Goal: Transaction & Acquisition: Purchase product/service

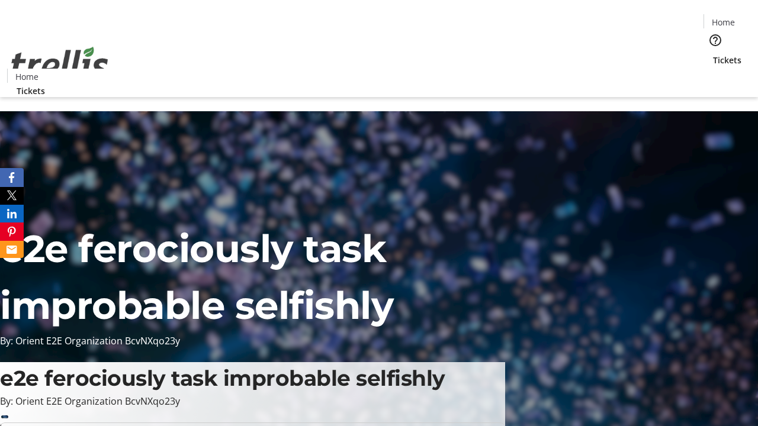
click at [724, 18] on span "Sign Up" at bounding box center [728, 16] width 34 height 14
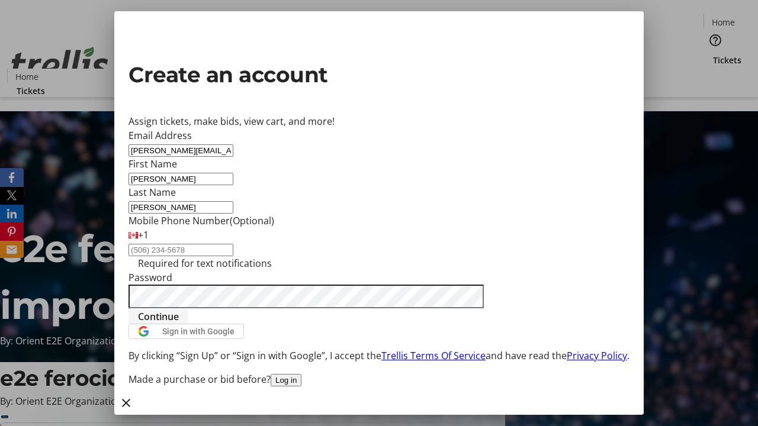
click at [179, 324] on span "Continue" at bounding box center [158, 317] width 41 height 14
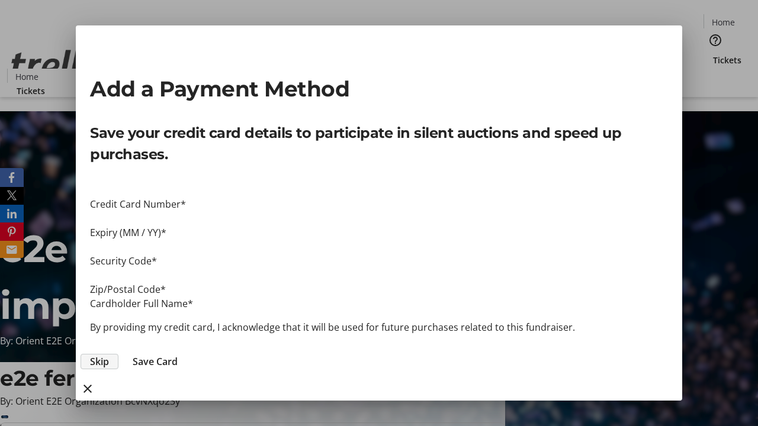
click at [109, 354] on span "Skip" at bounding box center [99, 361] width 19 height 14
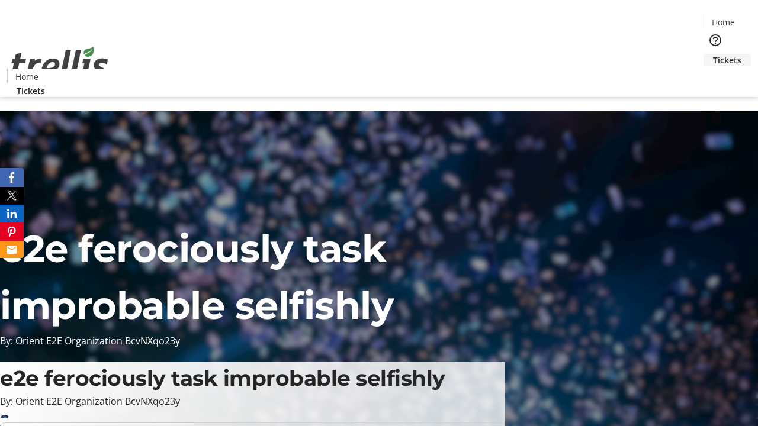
click at [713, 54] on span "Tickets" at bounding box center [727, 60] width 28 height 12
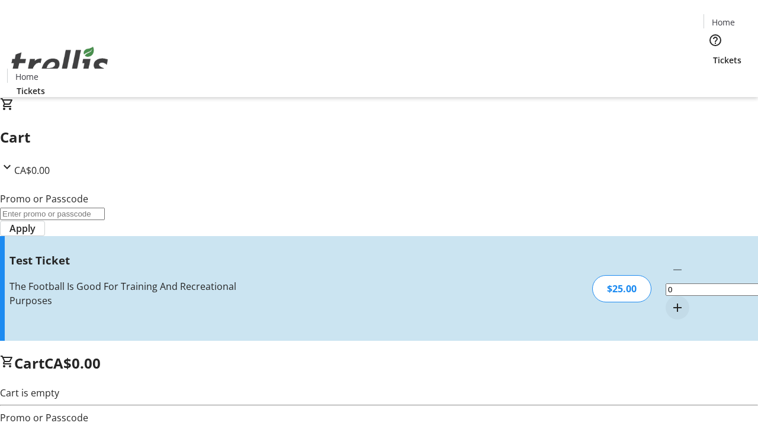
click at [670, 301] on mat-icon "Increment by one" at bounding box center [677, 308] width 14 height 14
type input "1"
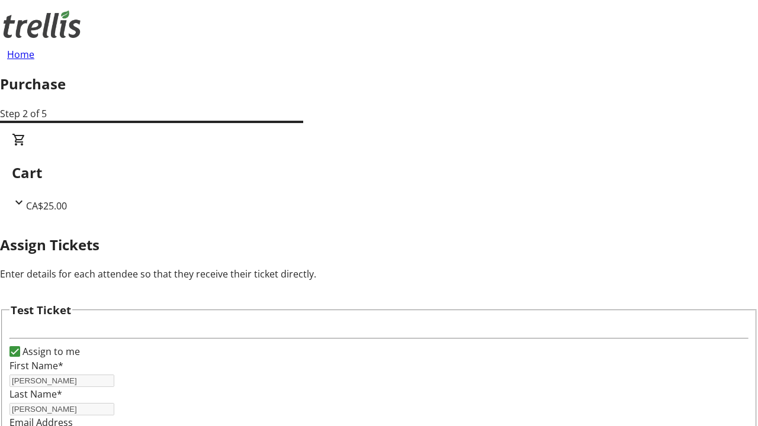
scroll to position [72, 0]
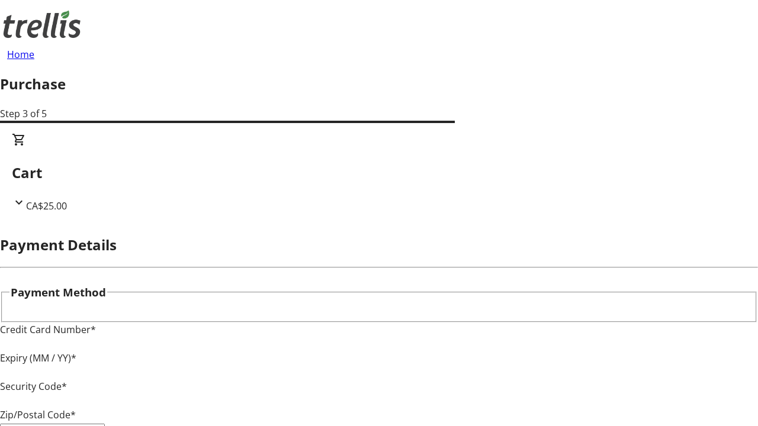
type input "V1Y 0C2"
